Goal: Task Accomplishment & Management: Manage account settings

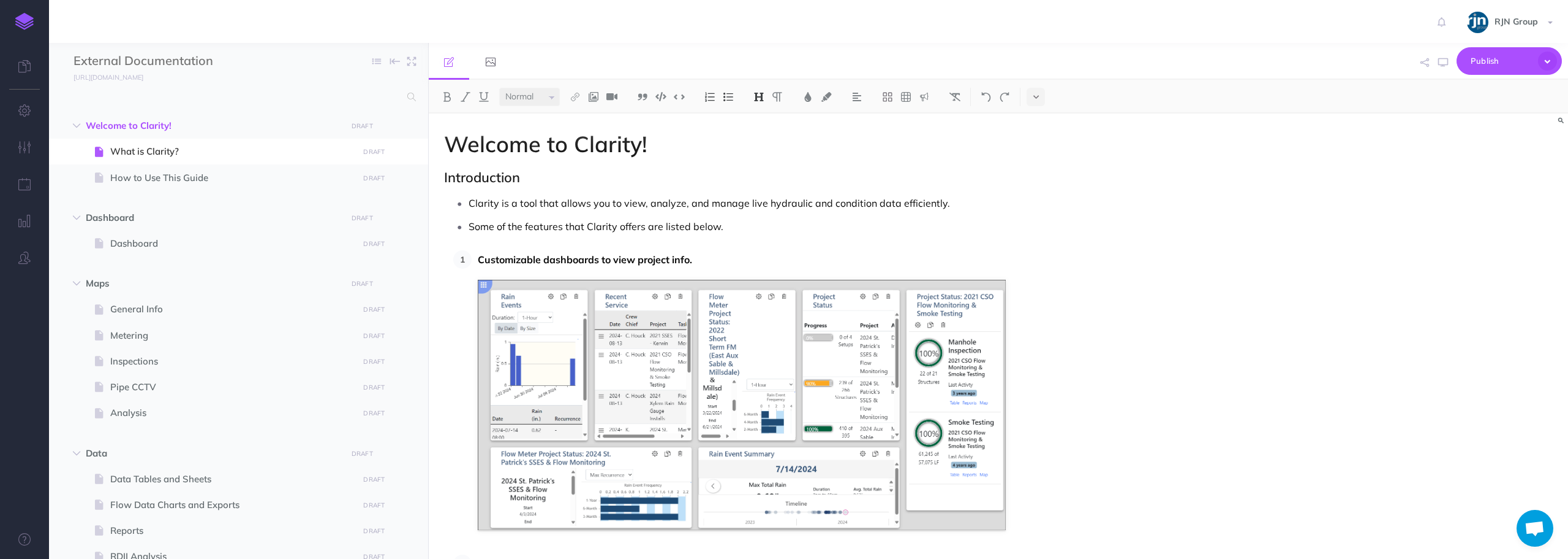
select select "null"
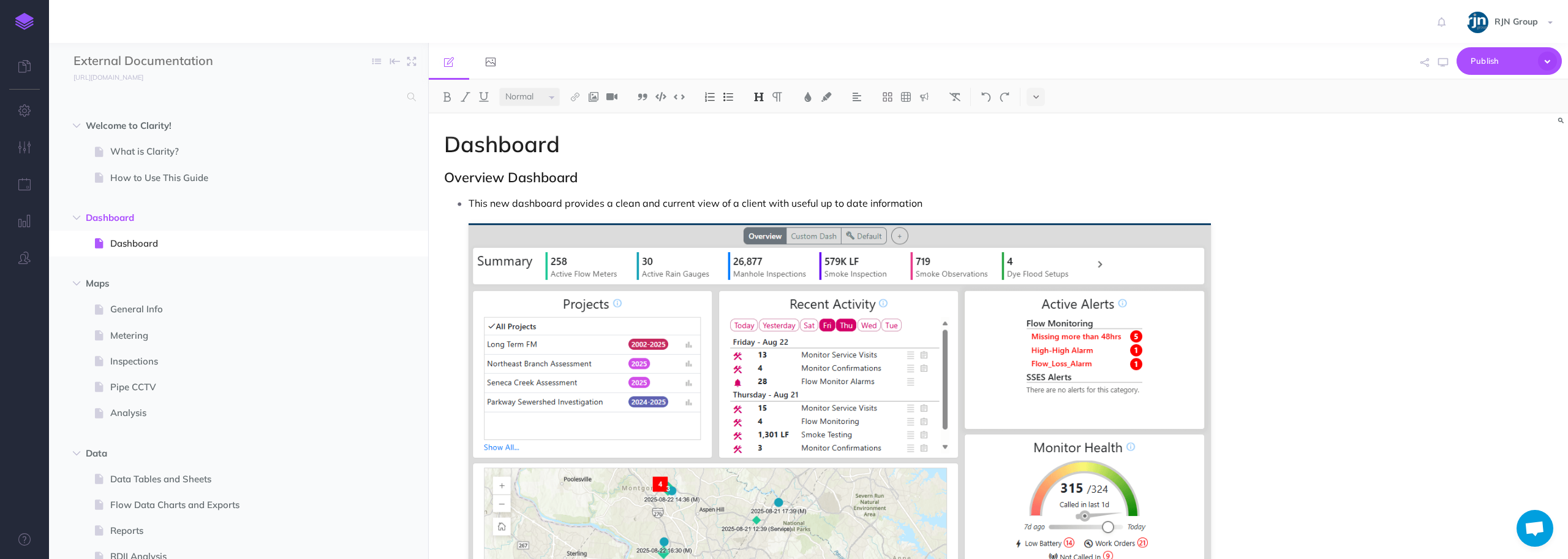
select select "null"
click at [406, 125] on icon "button" at bounding box center [405, 126] width 10 height 15
click at [373, 188] on link "Settings" at bounding box center [370, 188] width 92 height 21
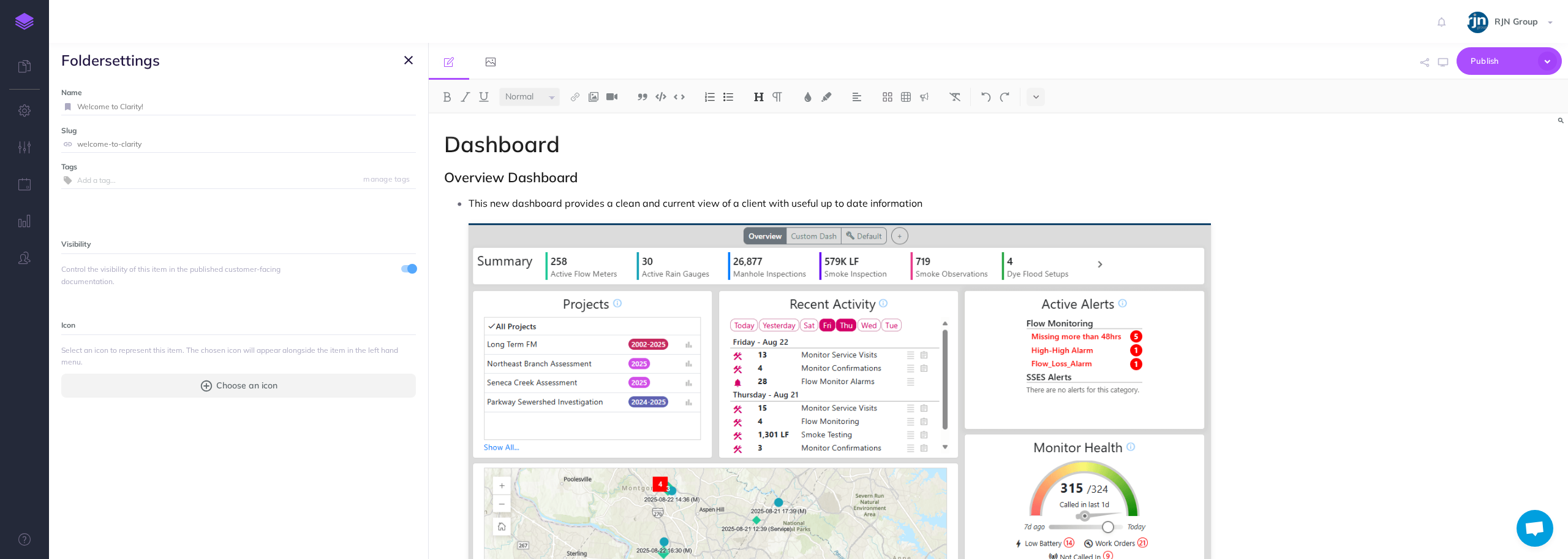
click at [410, 57] on icon "button" at bounding box center [408, 60] width 9 height 15
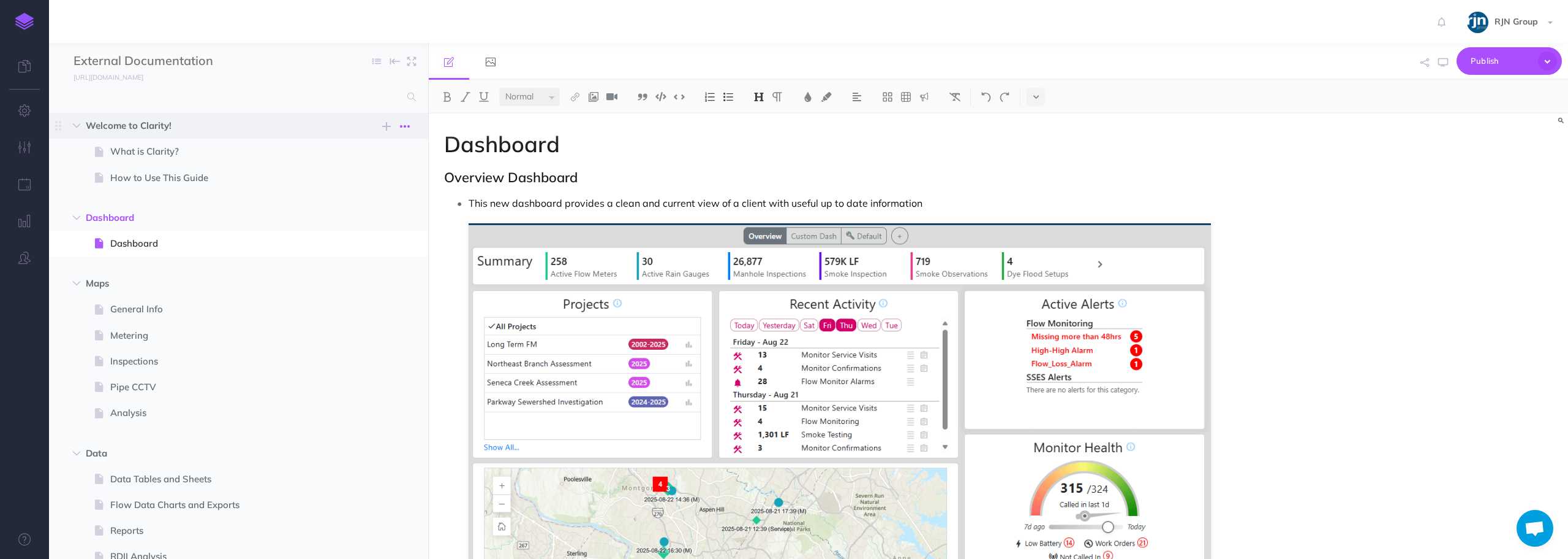
click at [409, 127] on icon "button" at bounding box center [405, 126] width 10 height 15
click at [376, 189] on link "Settings" at bounding box center [370, 188] width 92 height 21
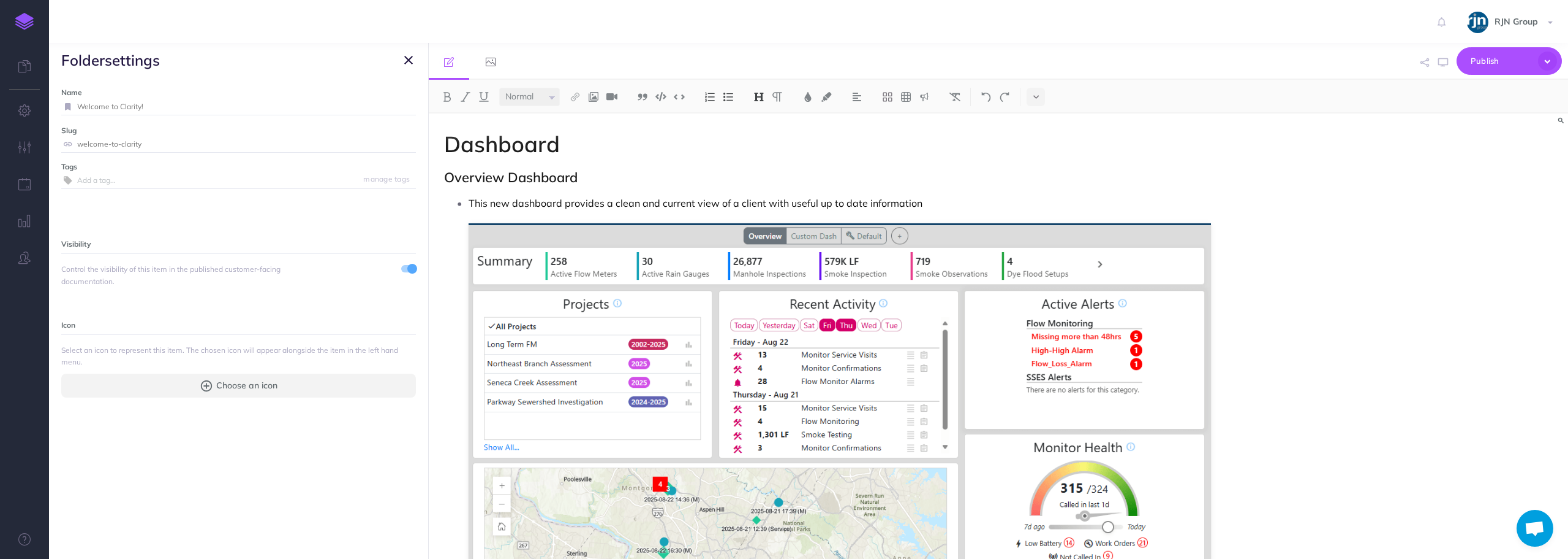
click at [410, 60] on icon "button" at bounding box center [408, 60] width 9 height 15
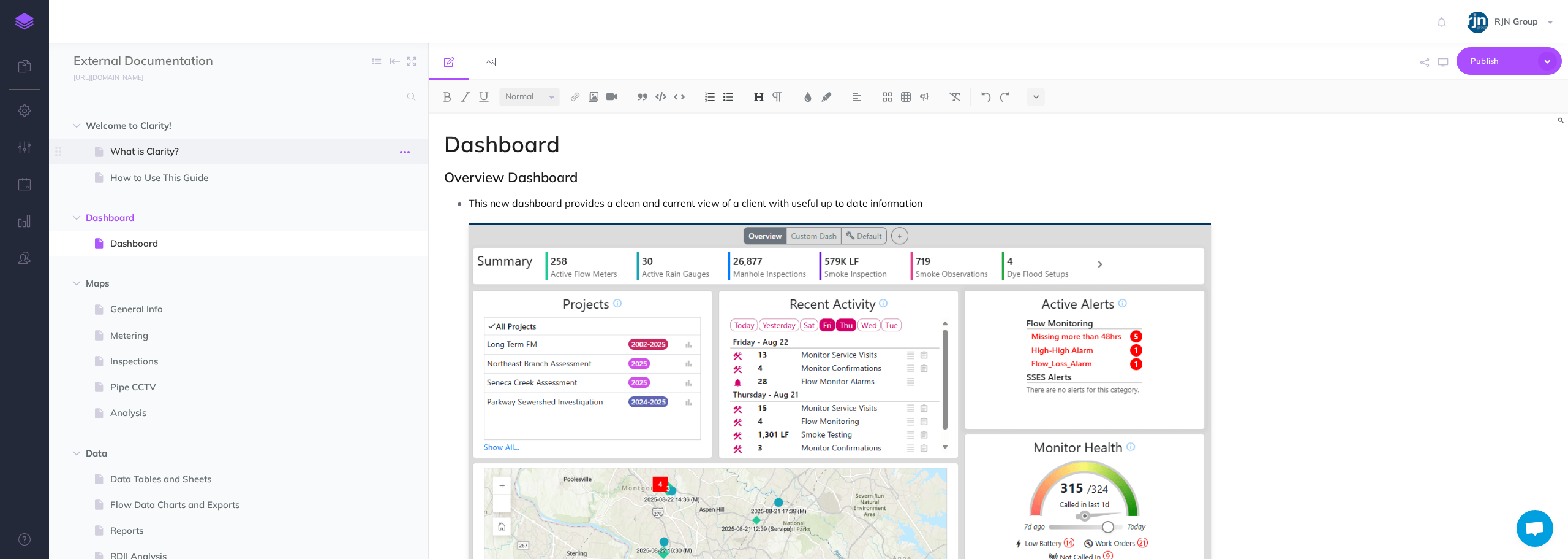
click at [406, 152] on icon "button" at bounding box center [405, 152] width 10 height 15
drag, startPoint x: 379, startPoint y: 230, endPoint x: 348, endPoint y: 220, distance: 32.6
click at [378, 230] on link "Settings" at bounding box center [370, 234] width 92 height 21
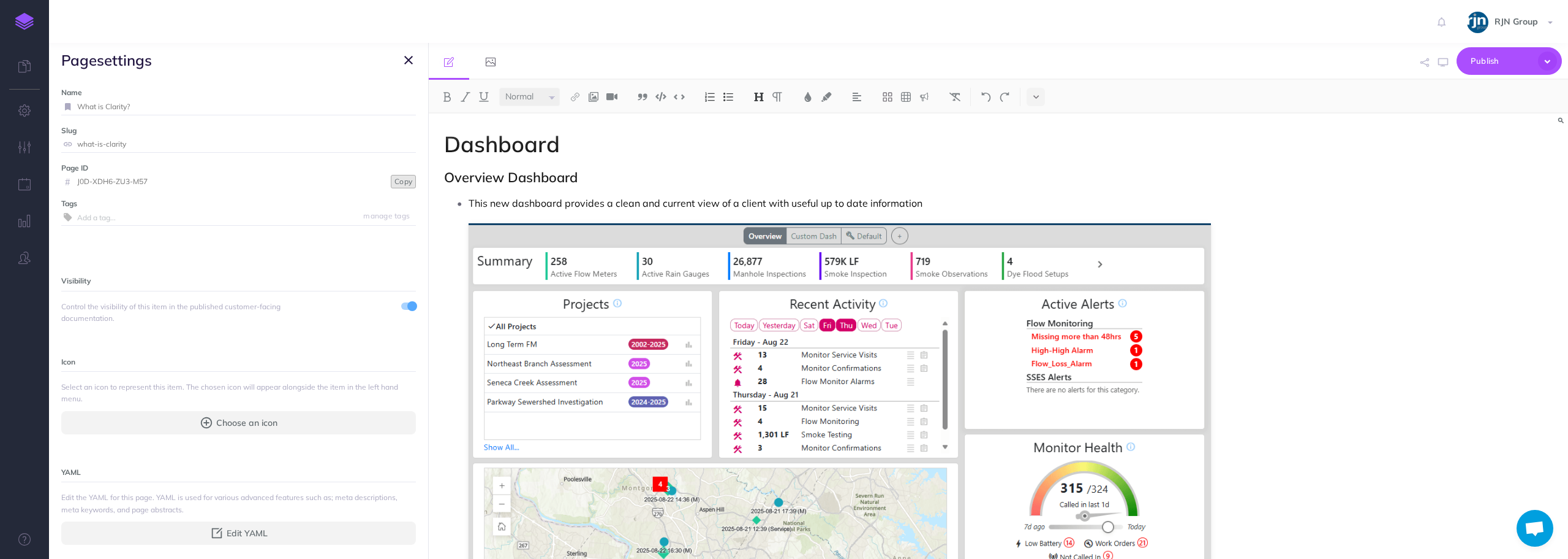
click at [396, 184] on button "Copy" at bounding box center [404, 182] width 25 height 14
